Goal: Transaction & Acquisition: Purchase product/service

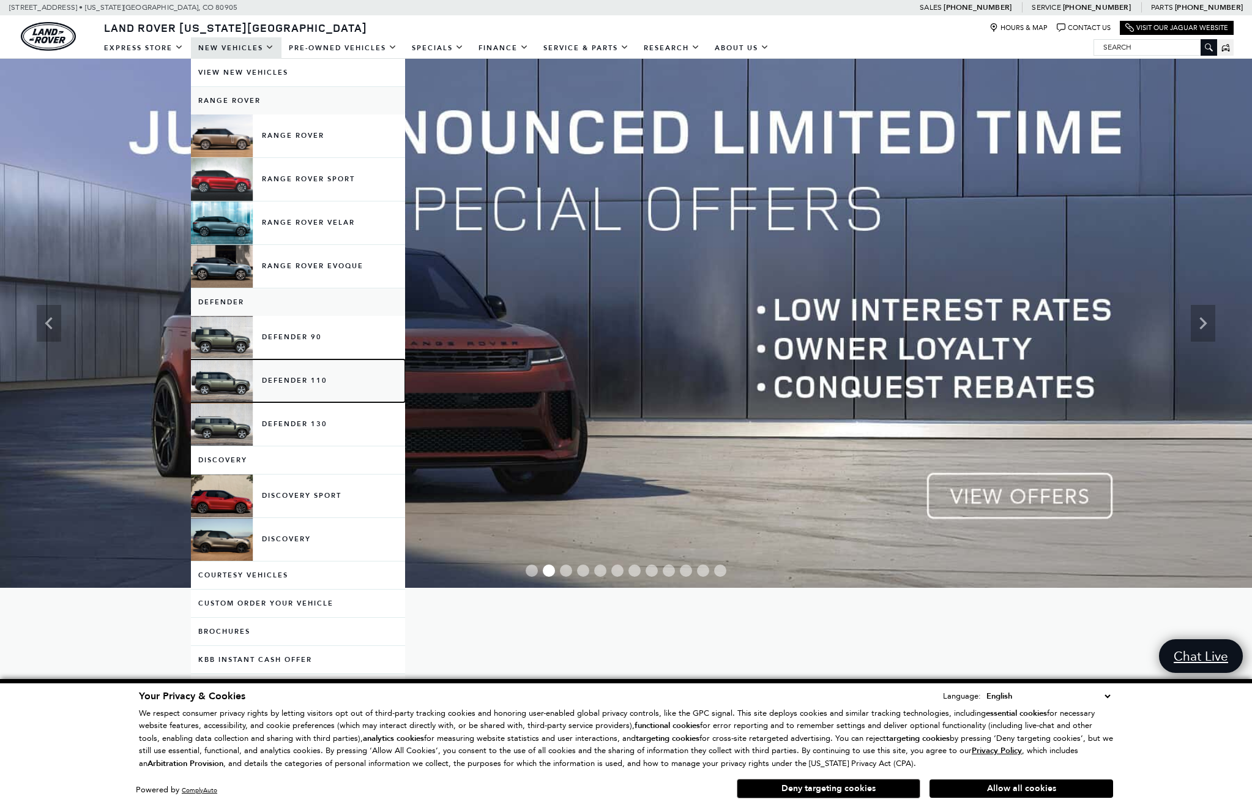
click at [221, 368] on link "Defender 110" at bounding box center [298, 380] width 214 height 43
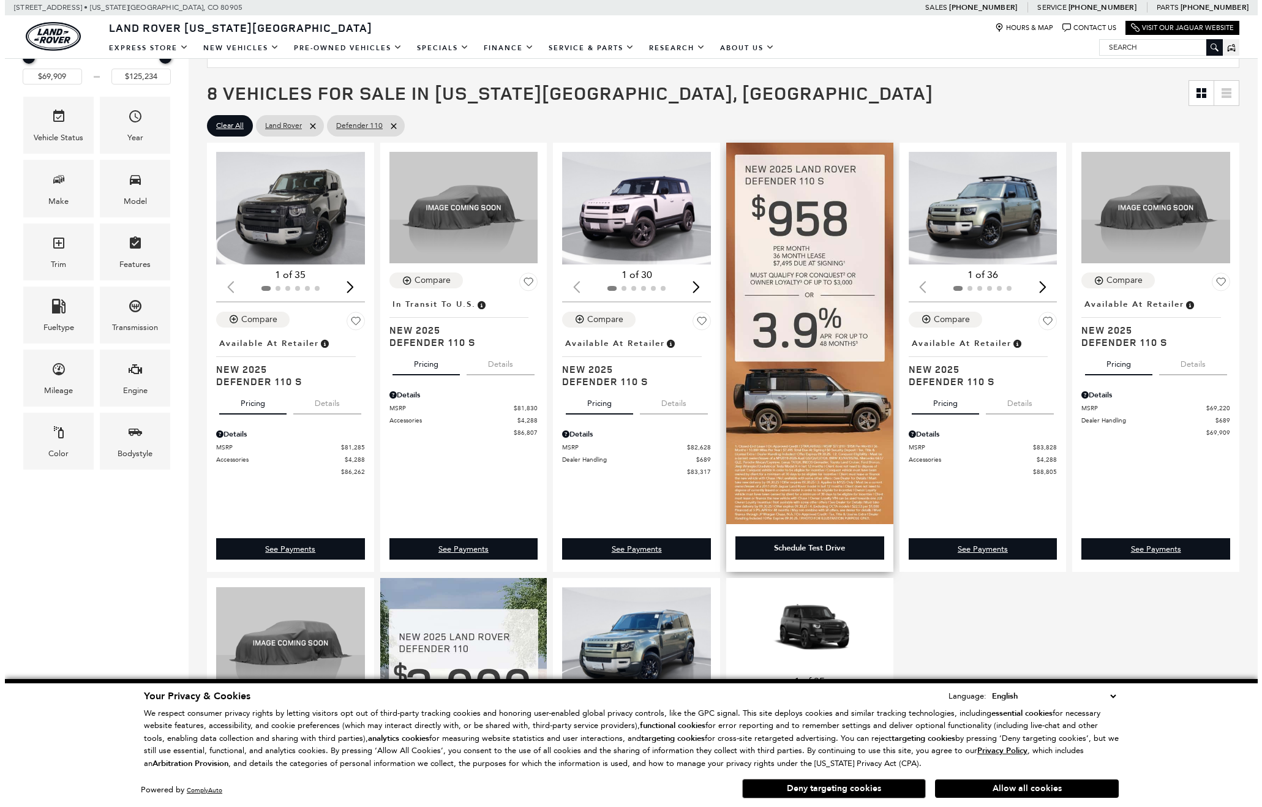
scroll to position [245, 0]
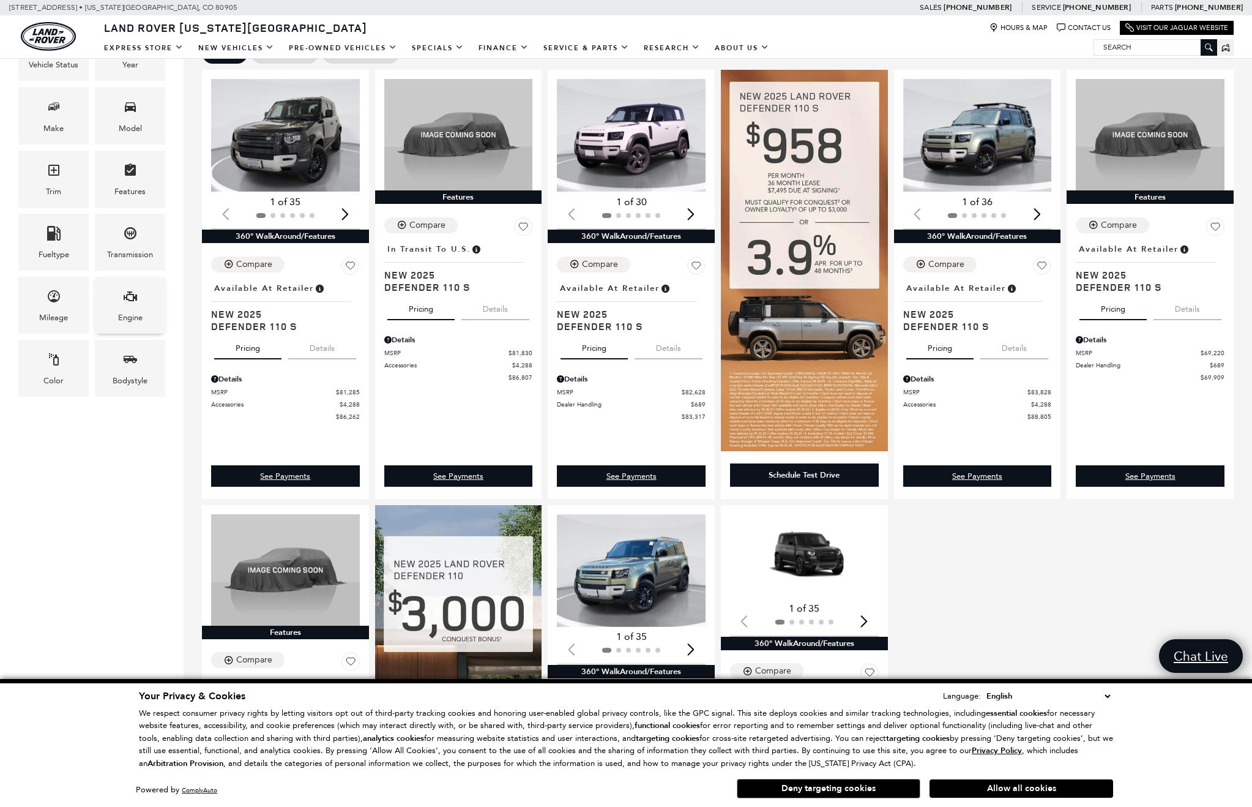
click at [121, 299] on div "Engine" at bounding box center [130, 305] width 70 height 57
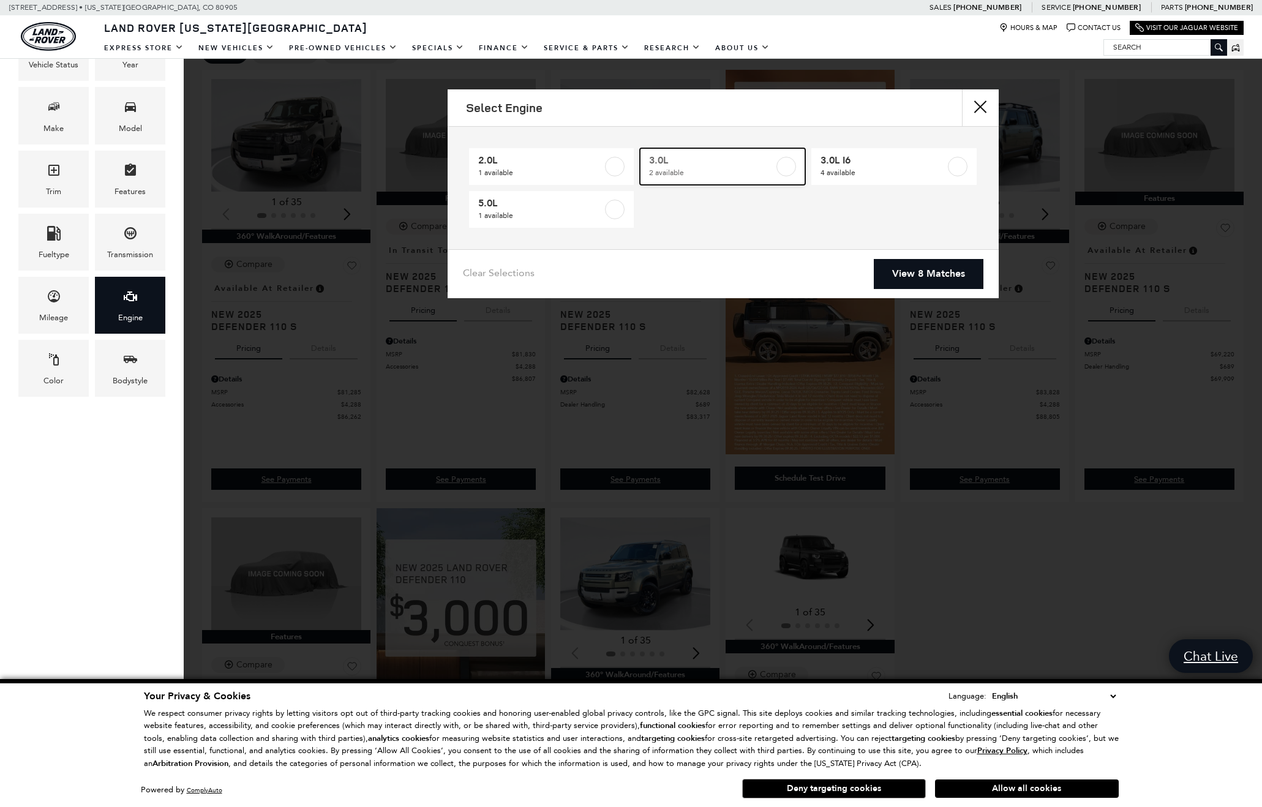
click at [788, 167] on label at bounding box center [786, 167] width 20 height 20
type input "$84,452"
type input "$85,062"
checkbox input "true"
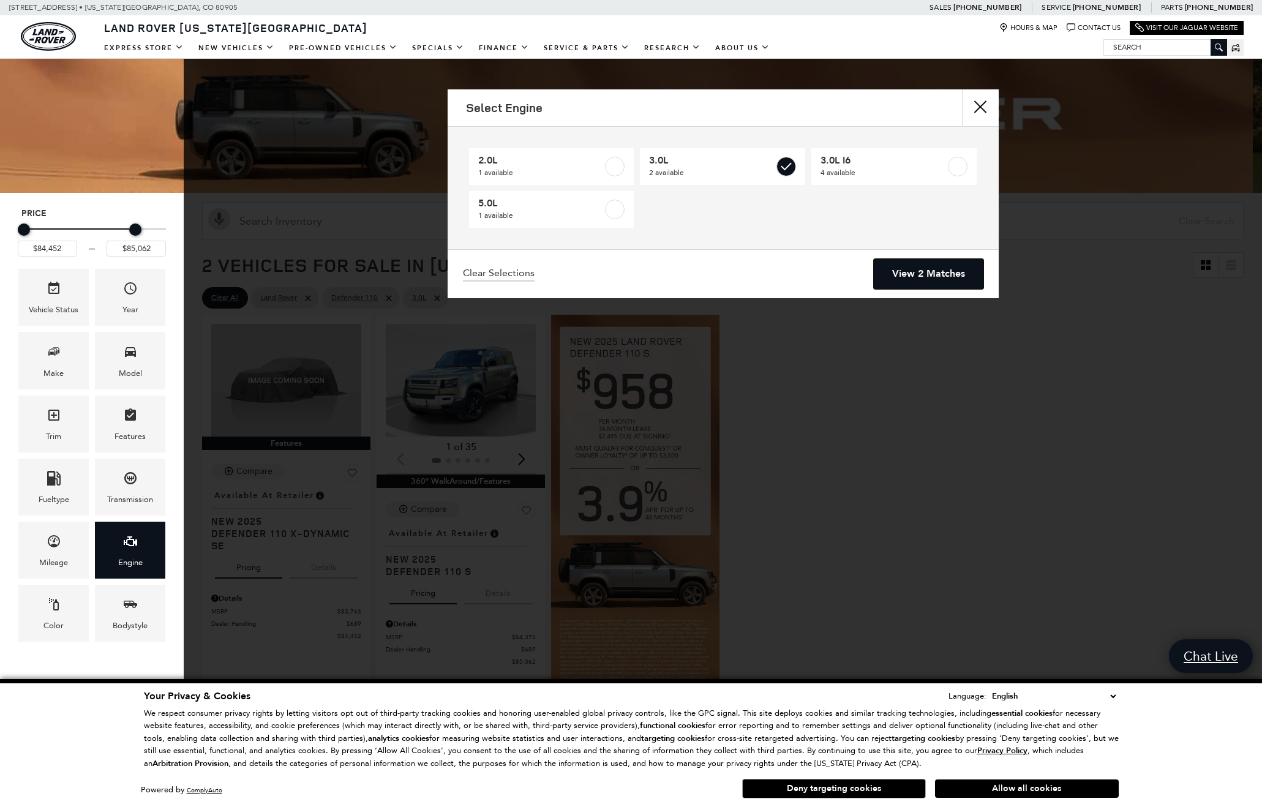
click at [905, 269] on link "View 2 Matches" at bounding box center [928, 274] width 110 height 30
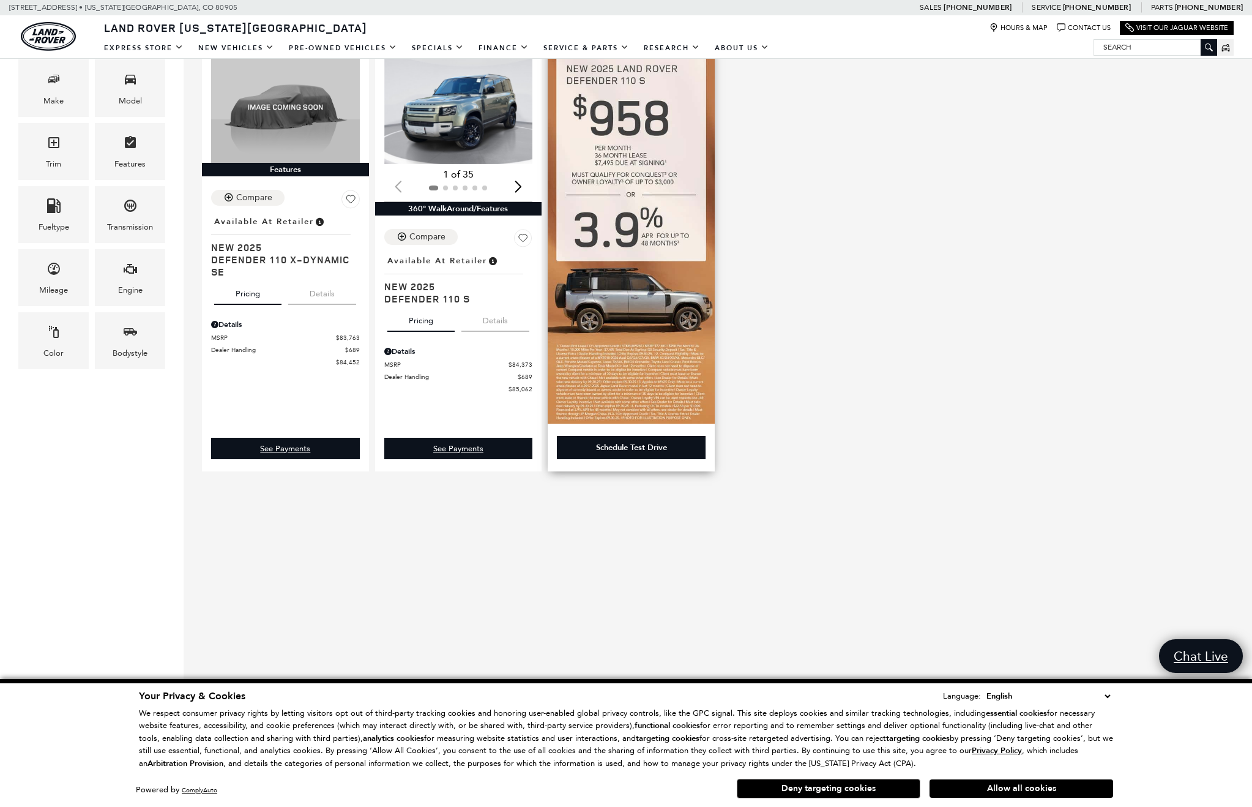
scroll to position [184, 0]
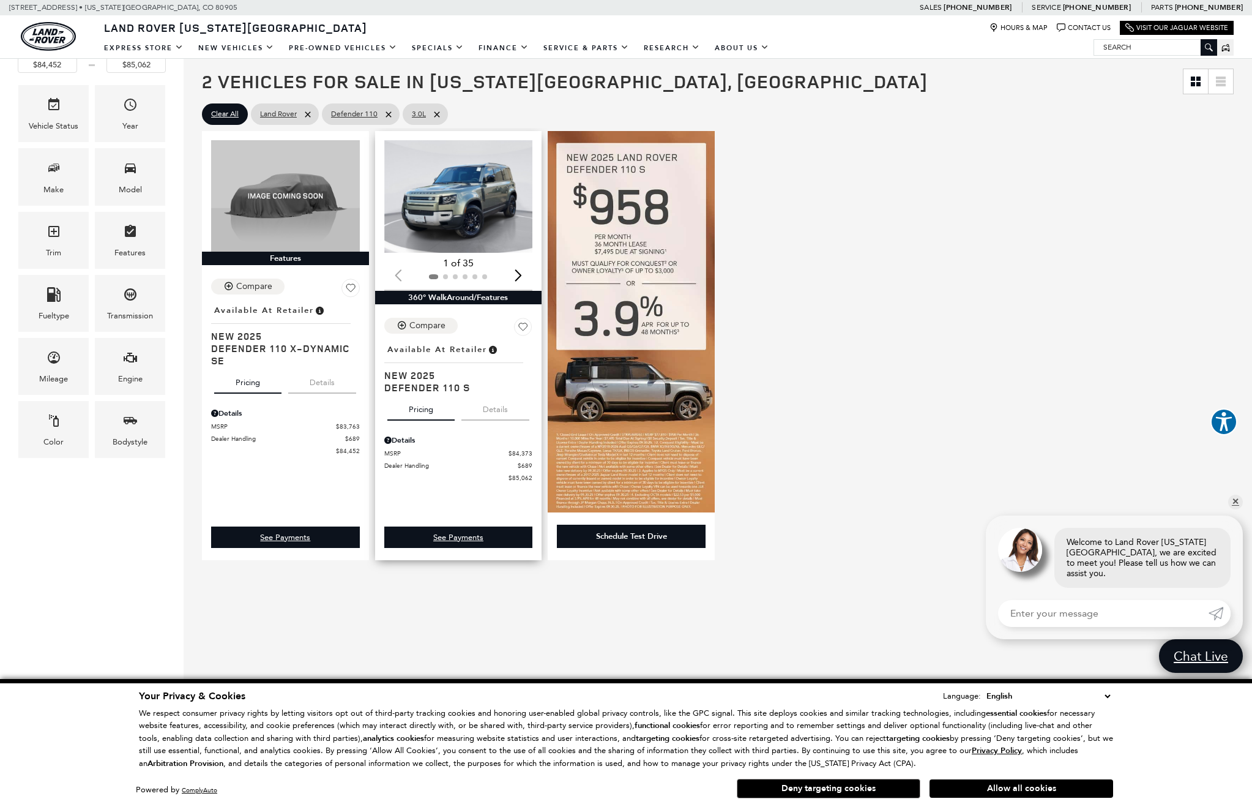
click at [475, 229] on img "1 / 2" at bounding box center [459, 196] width 150 height 113
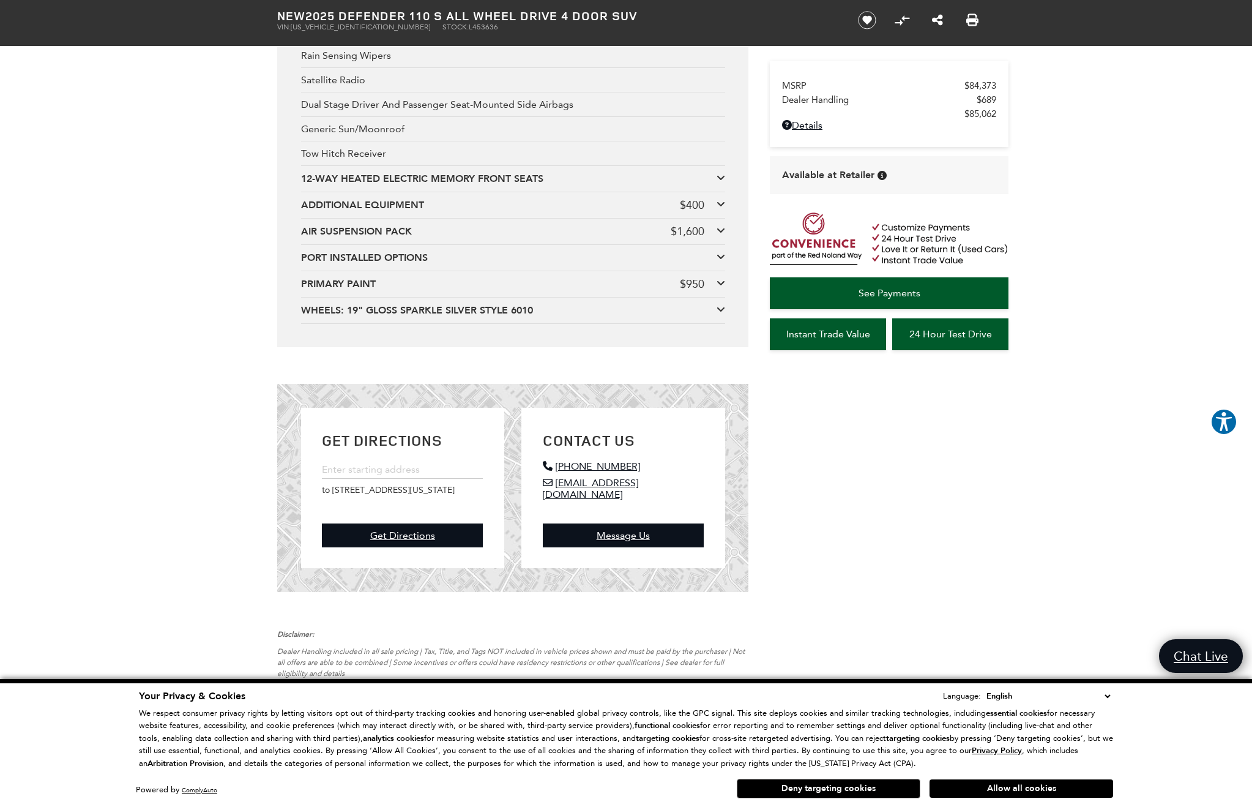
scroll to position [2693, 0]
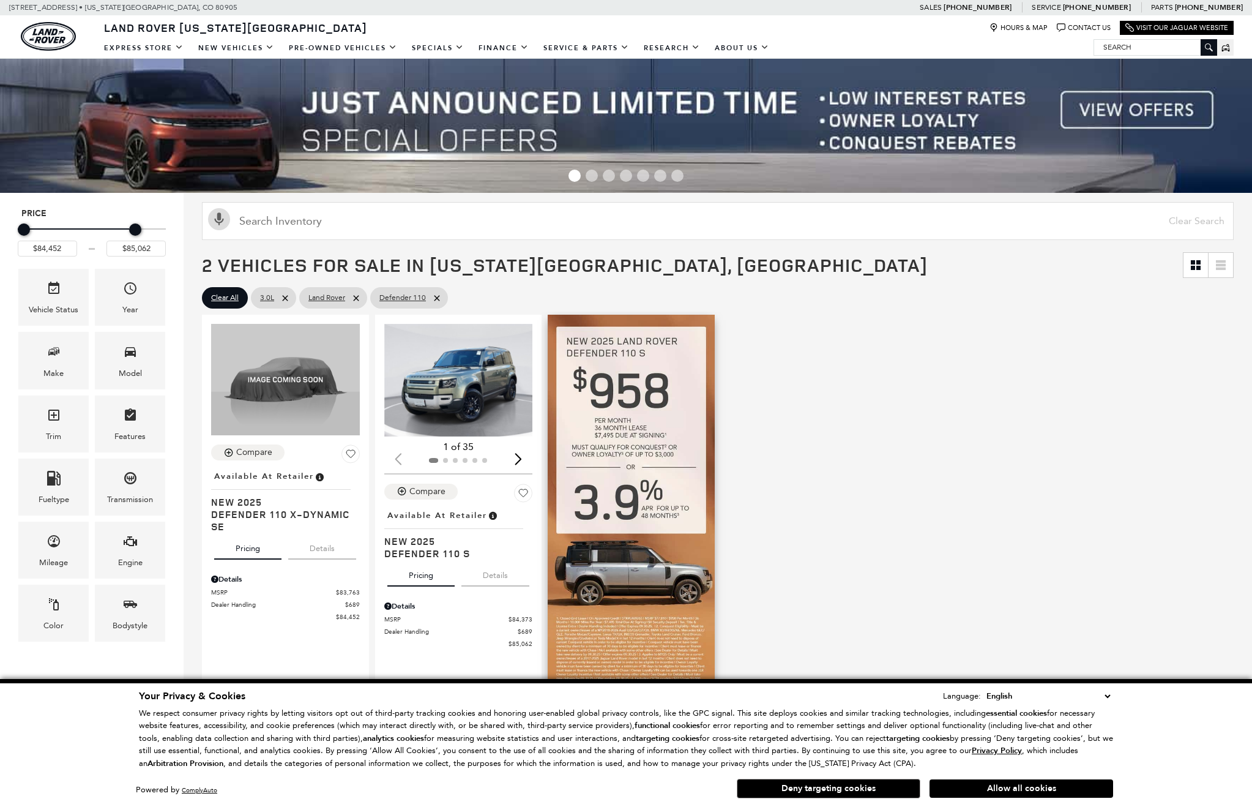
scroll to position [184, 0]
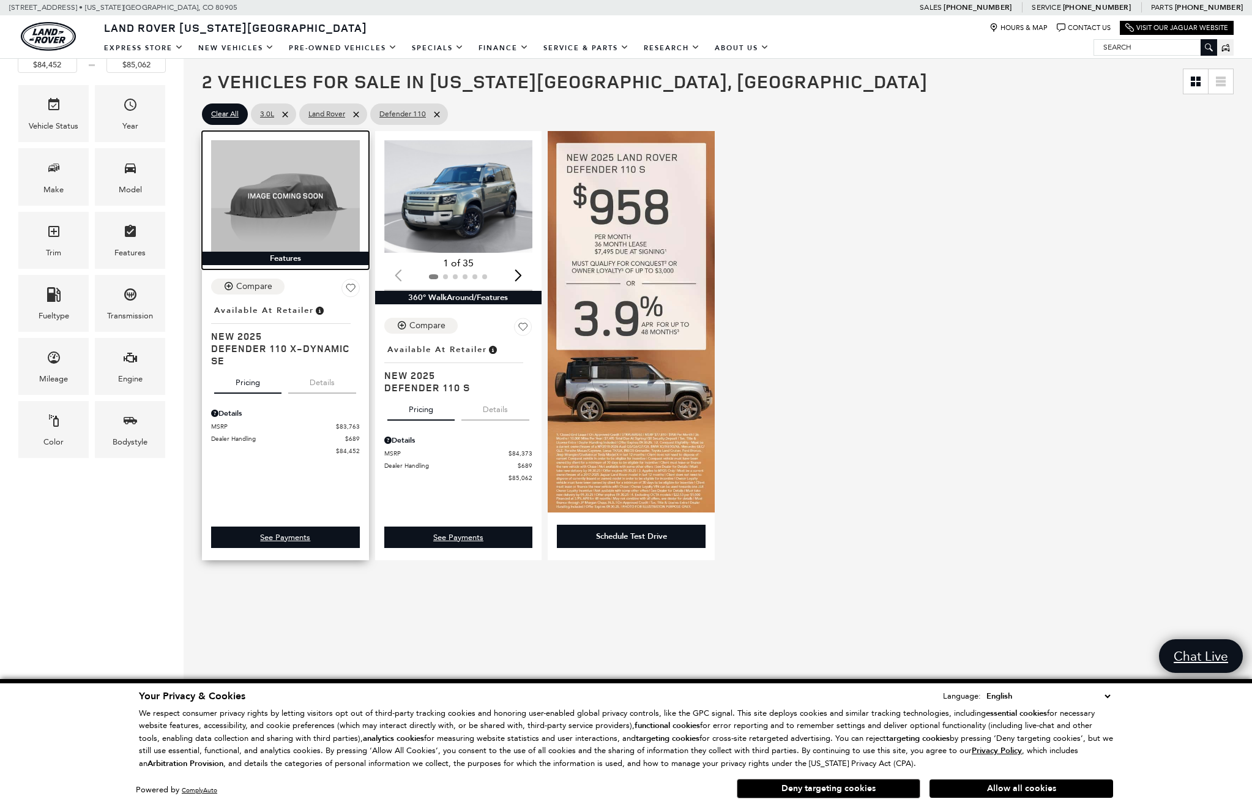
click at [298, 214] on img at bounding box center [285, 195] width 149 height 111
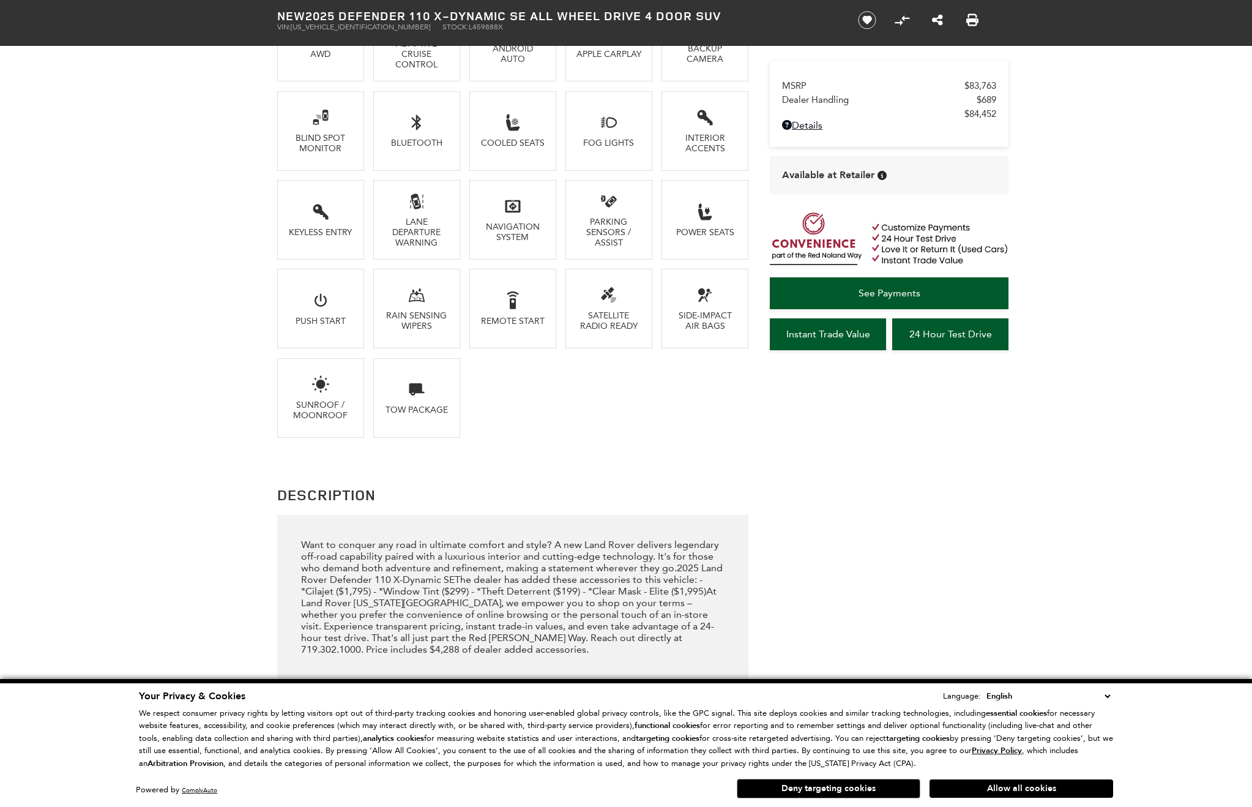
scroll to position [1102, 0]
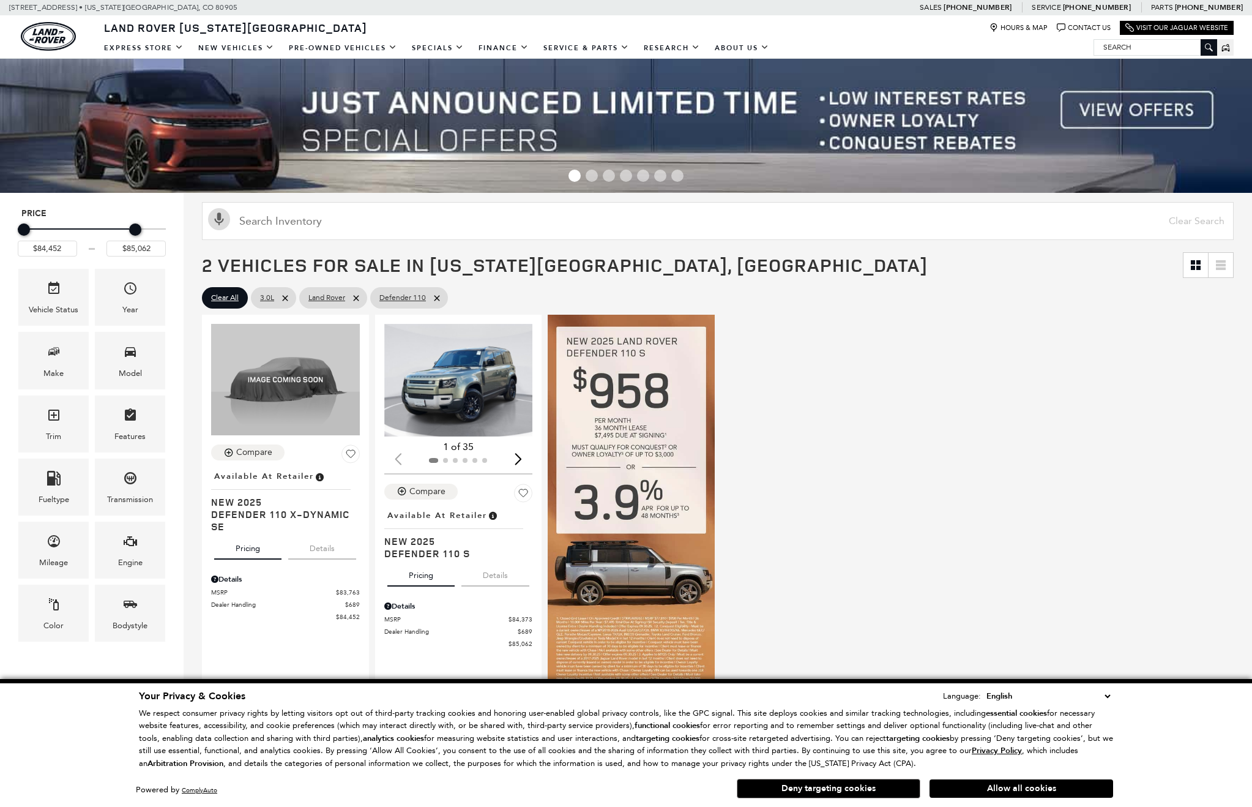
scroll to position [184, 0]
